Goal: Task Accomplishment & Management: Manage account settings

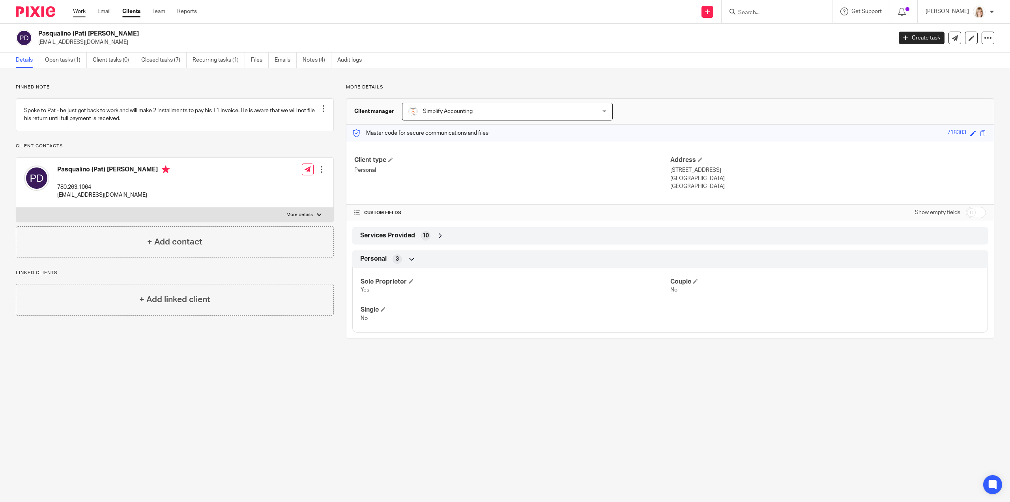
click at [83, 13] on link "Work" at bounding box center [79, 11] width 13 height 8
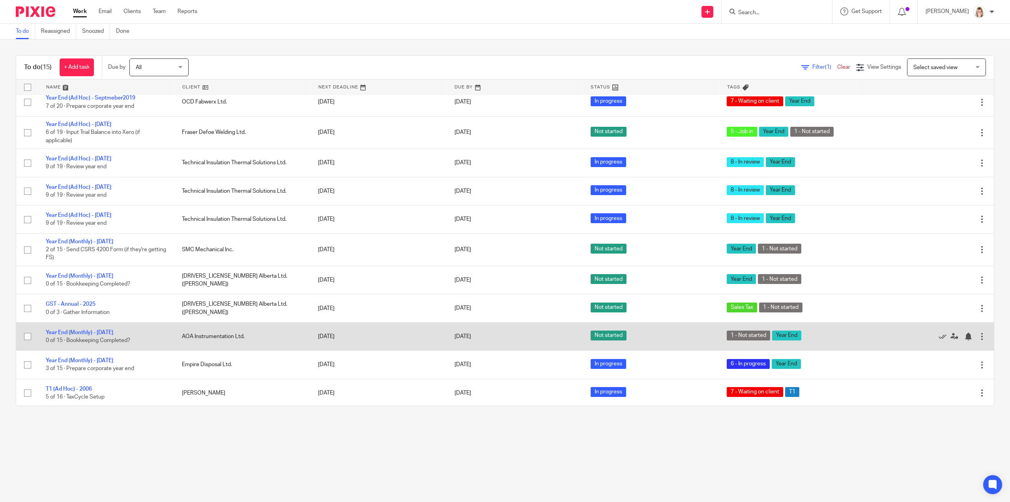
scroll to position [79, 0]
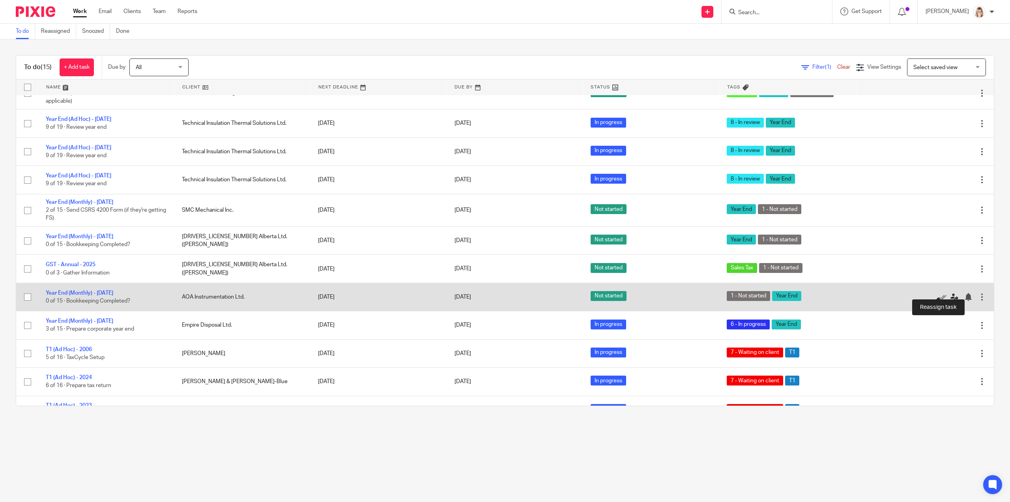
click at [951, 293] on icon at bounding box center [955, 297] width 8 height 8
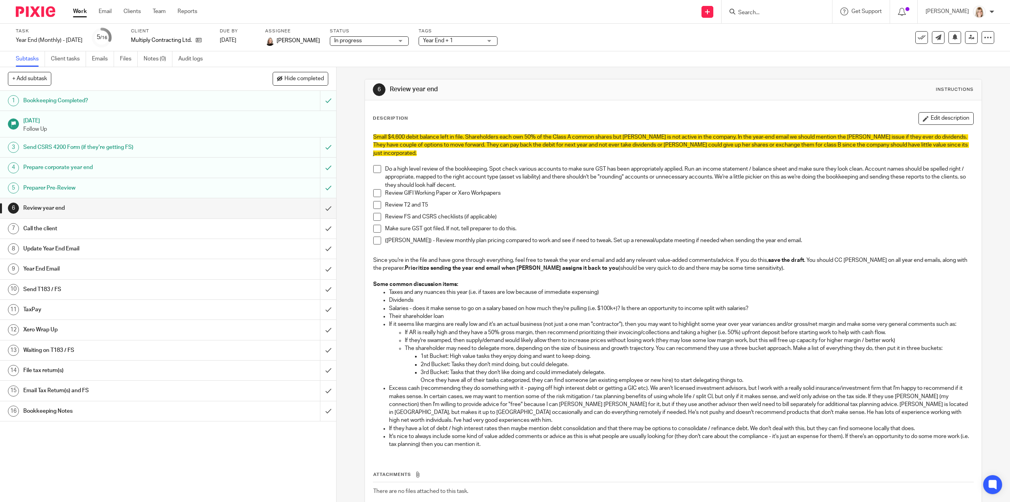
click at [758, 9] on input "Search" at bounding box center [772, 12] width 71 height 7
type input "[PERSON_NAME]"
click at [778, 51] on link at bounding box center [820, 52] width 169 height 18
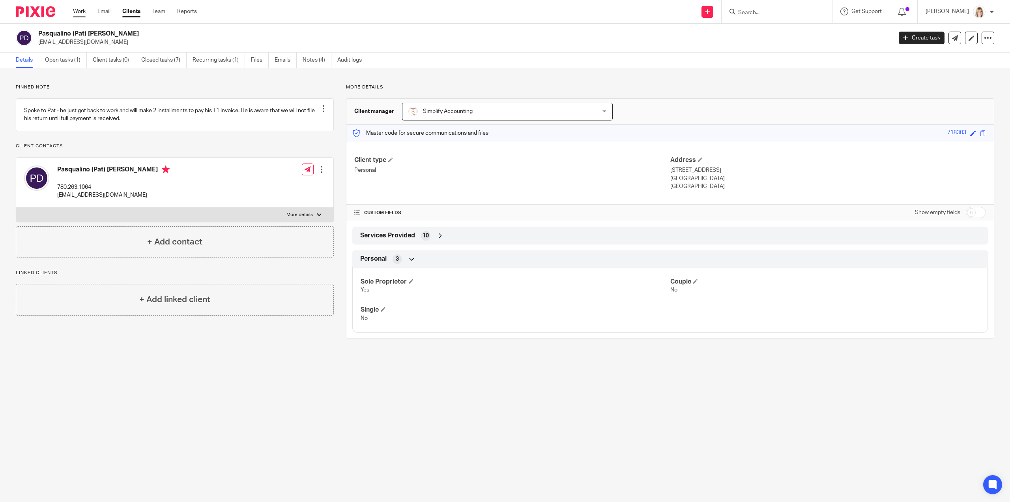
click at [77, 11] on link "Work" at bounding box center [79, 11] width 13 height 8
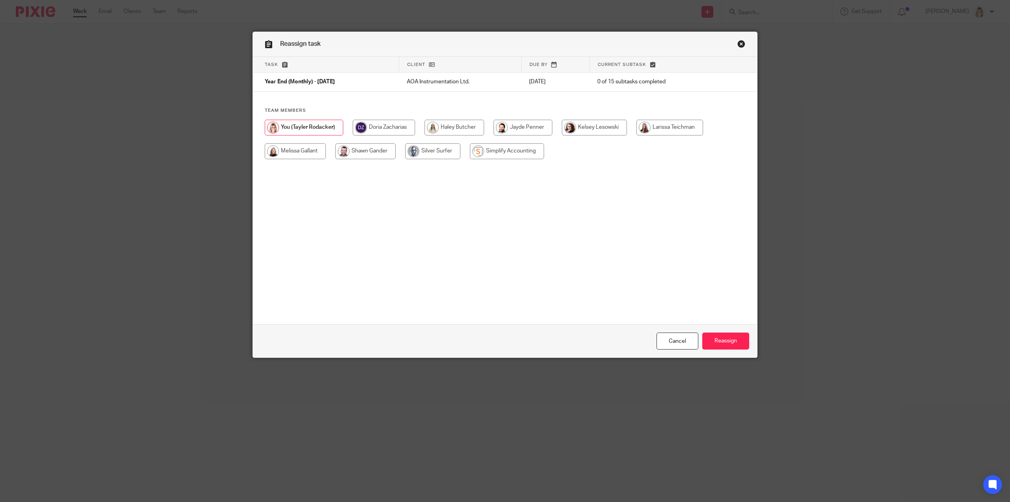
click at [306, 153] on input "radio" at bounding box center [295, 151] width 61 height 16
radio input "true"
click at [730, 339] on input "Reassign" at bounding box center [725, 340] width 47 height 17
